Goal: Transaction & Acquisition: Subscribe to service/newsletter

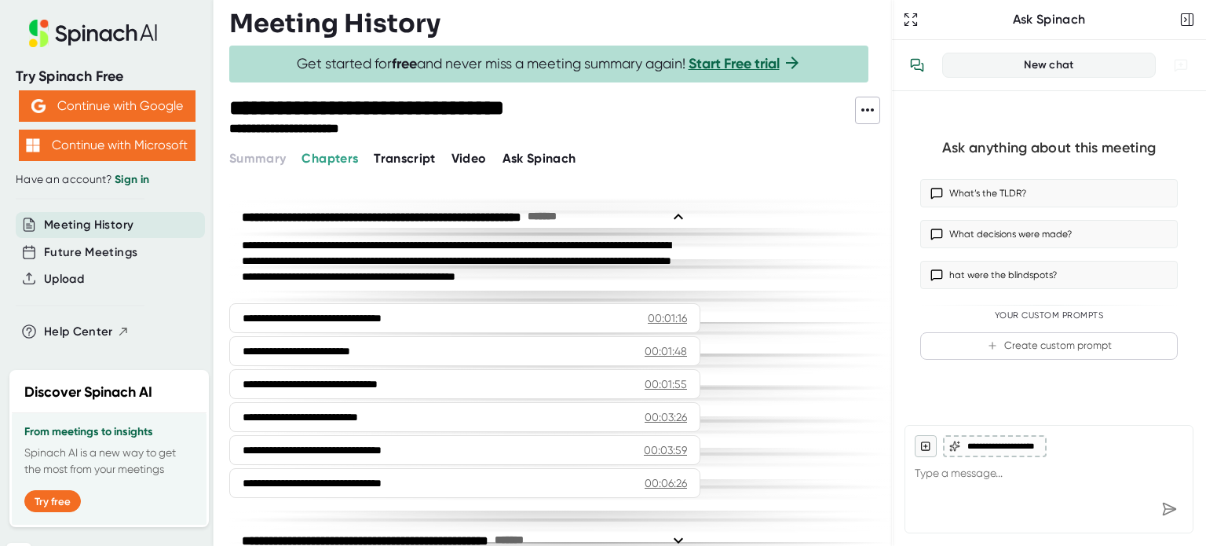
click at [726, 64] on link "Start Free trial" at bounding box center [734, 63] width 91 height 17
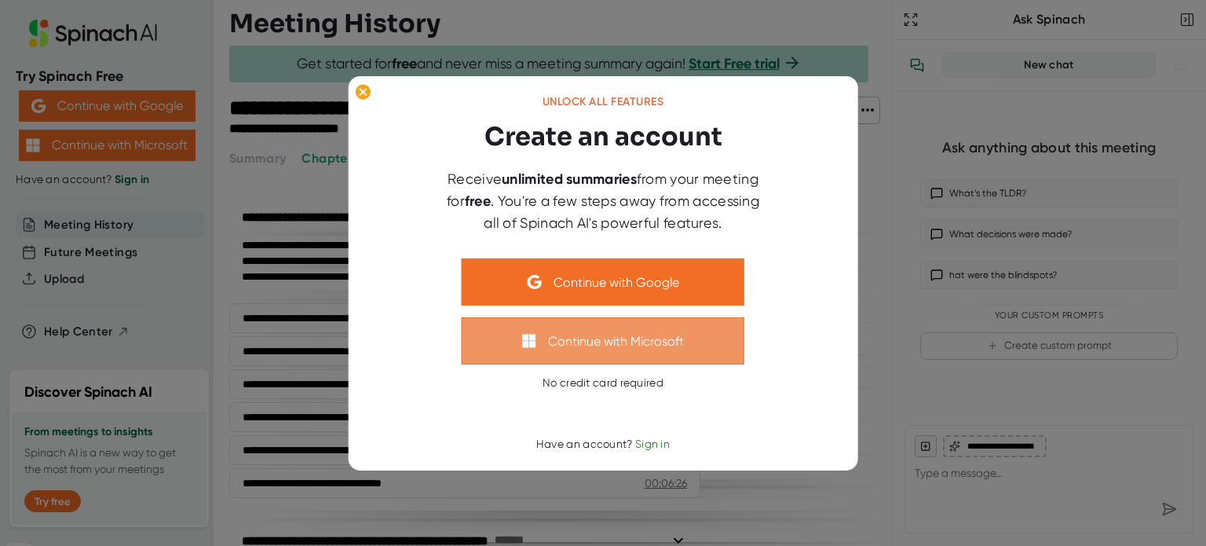
click at [653, 327] on button "Continue with Microsoft" at bounding box center [603, 340] width 283 height 47
